Goal: Information Seeking & Learning: Learn about a topic

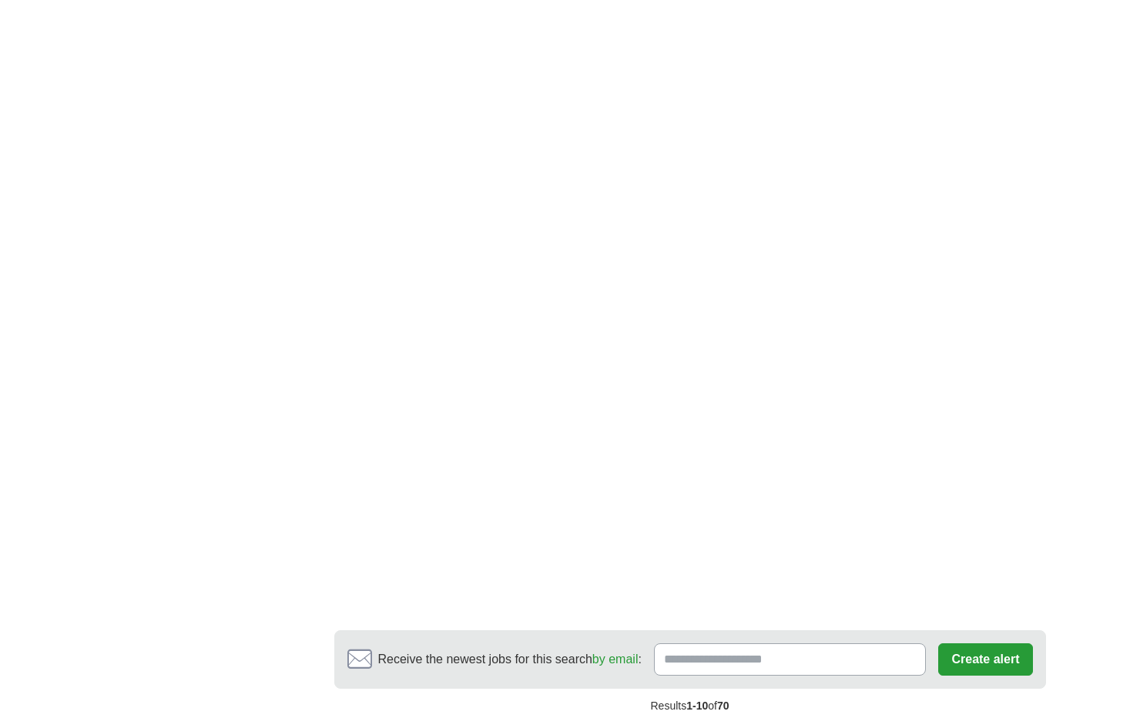
scroll to position [2541, 0]
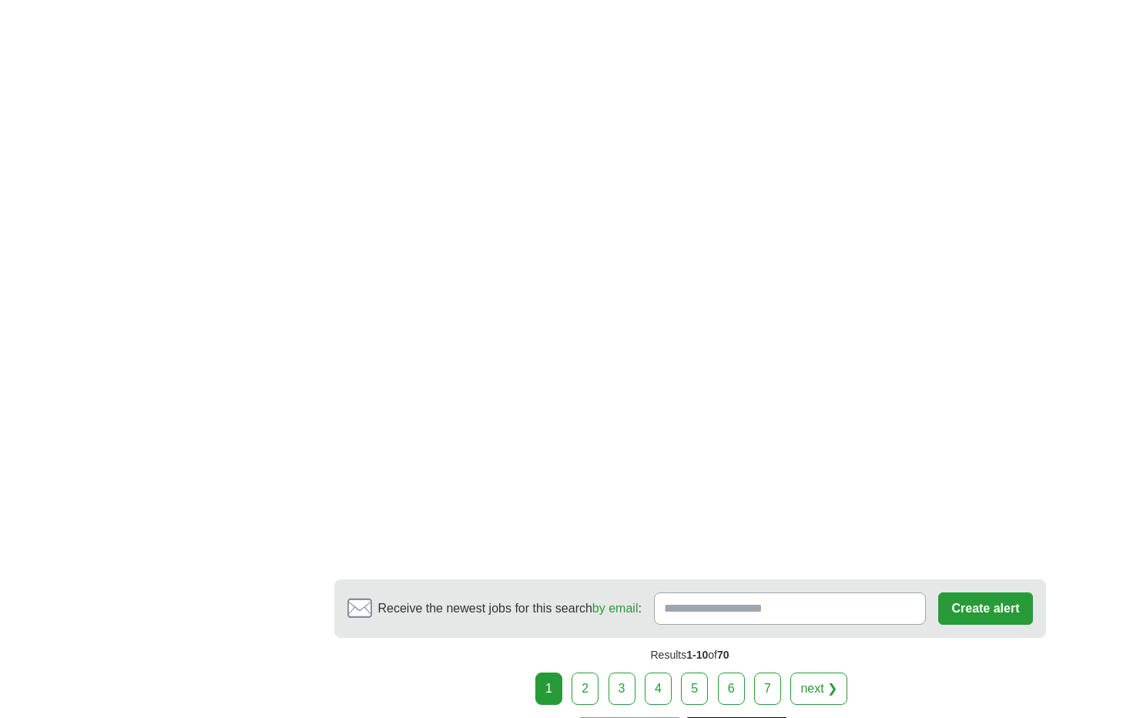
click at [579, 673] on link "2" at bounding box center [585, 689] width 27 height 32
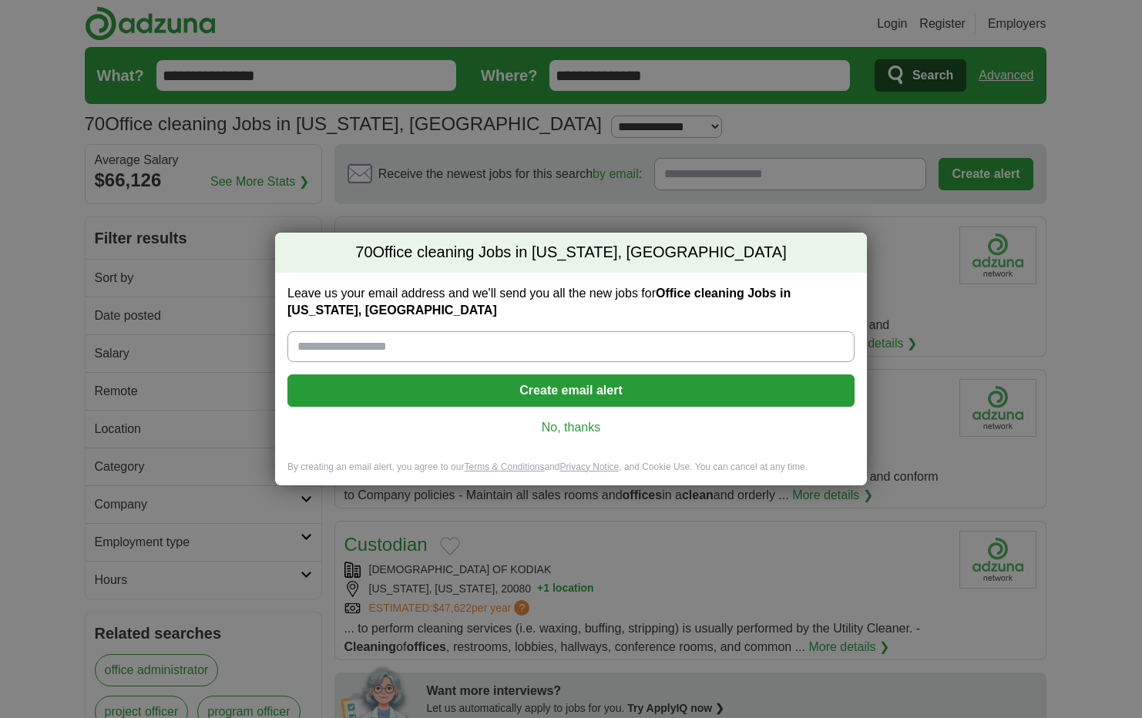
click at [573, 423] on link "No, thanks" at bounding box center [571, 427] width 542 height 17
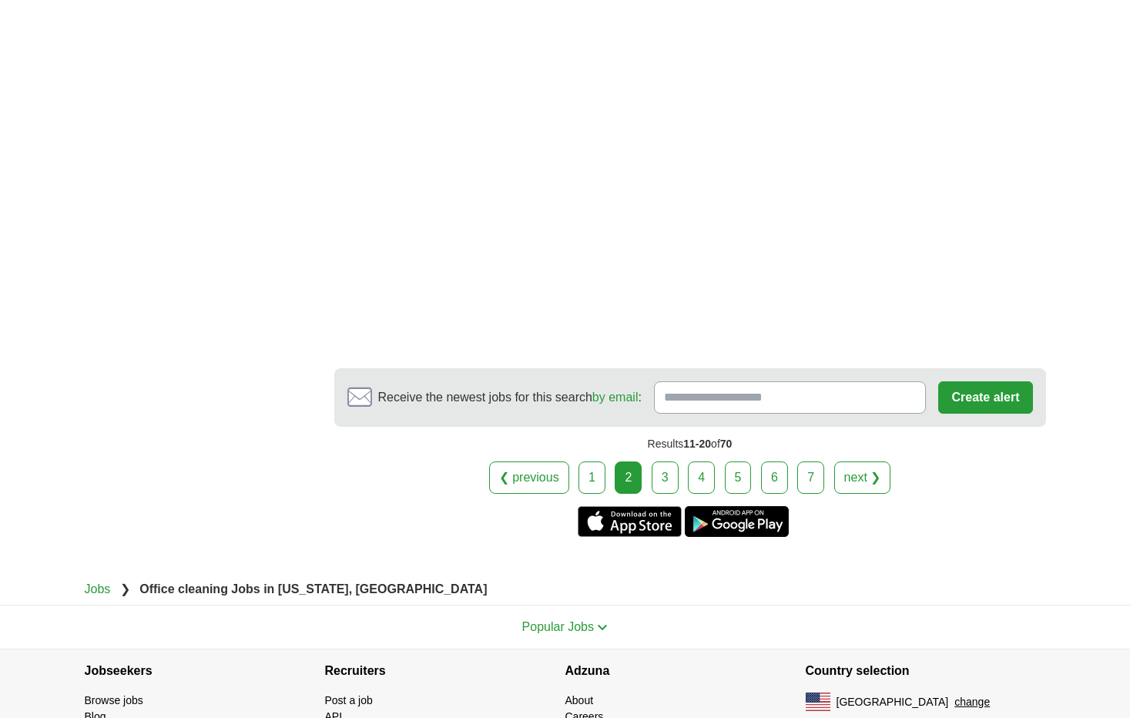
scroll to position [2643, 0]
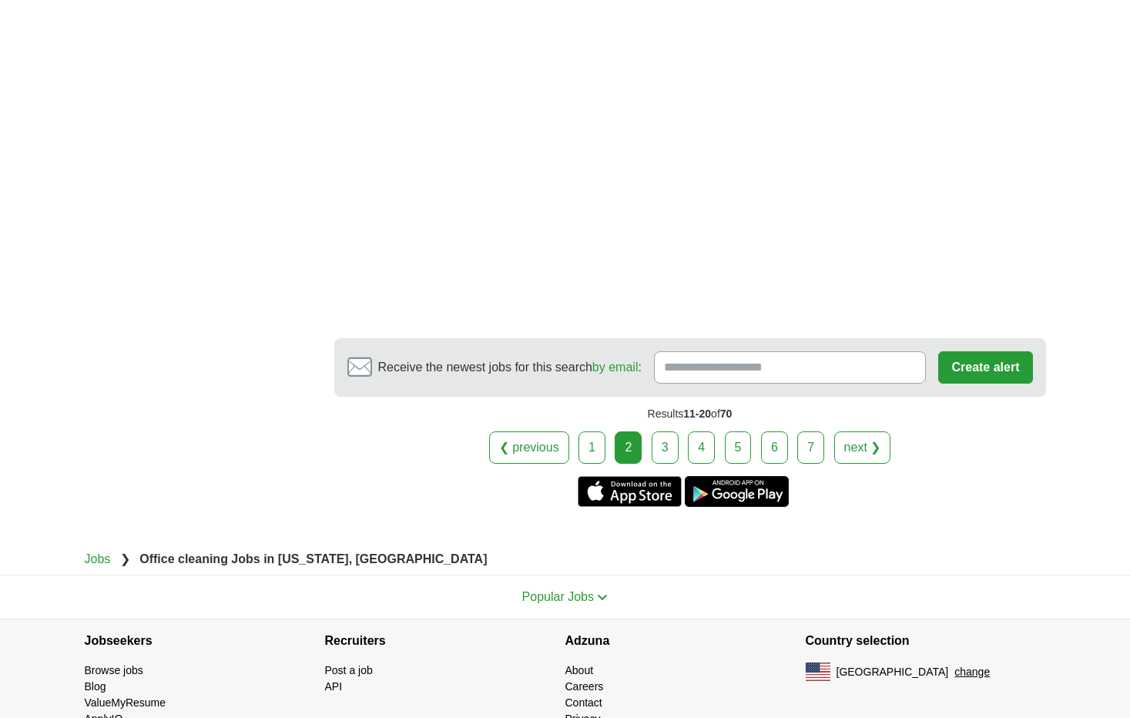
click at [667, 451] on link "3" at bounding box center [665, 448] width 27 height 32
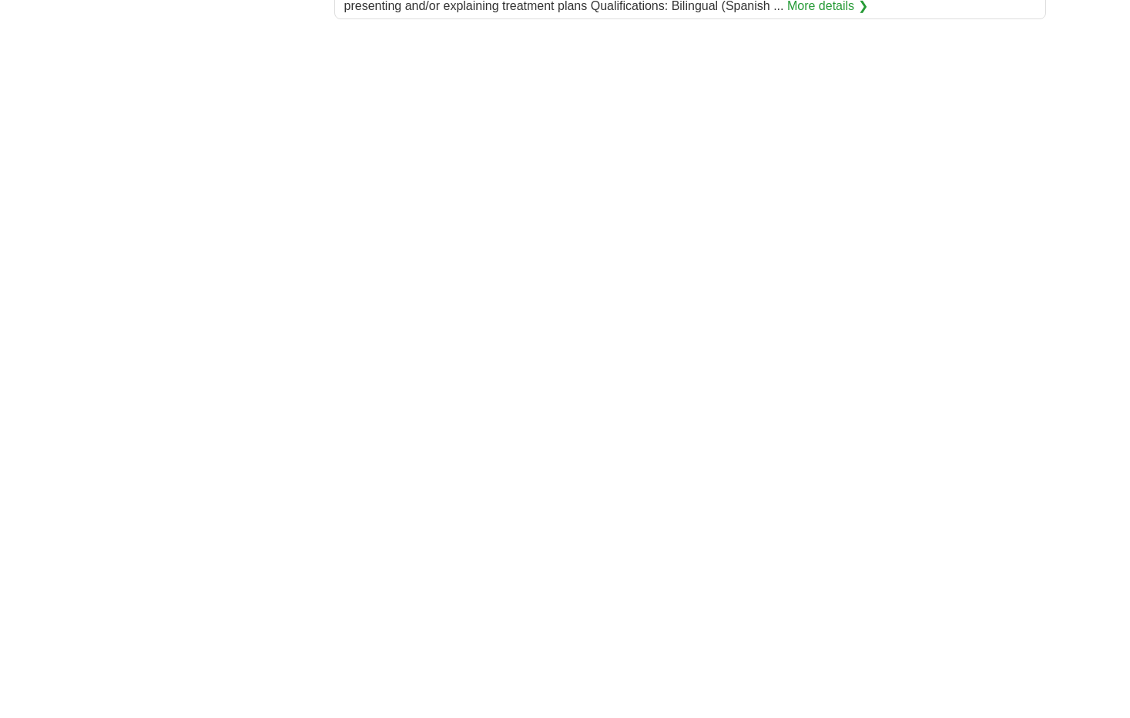
scroll to position [2020, 0]
